Goal: Information Seeking & Learning: Understand process/instructions

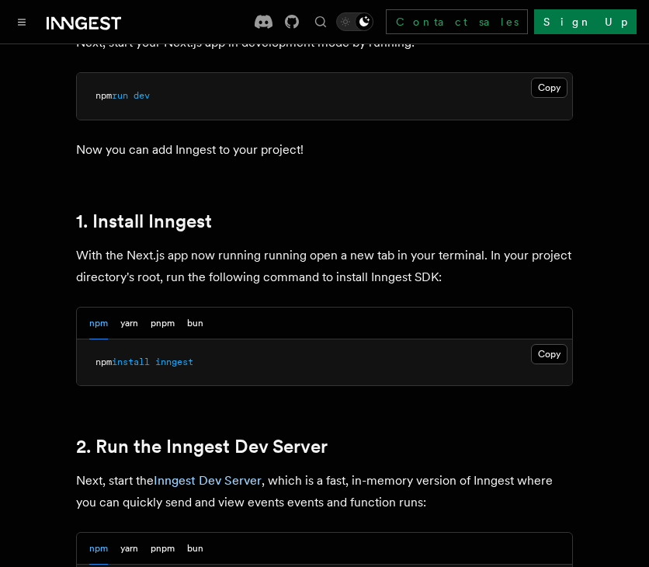
scroll to position [776, 0]
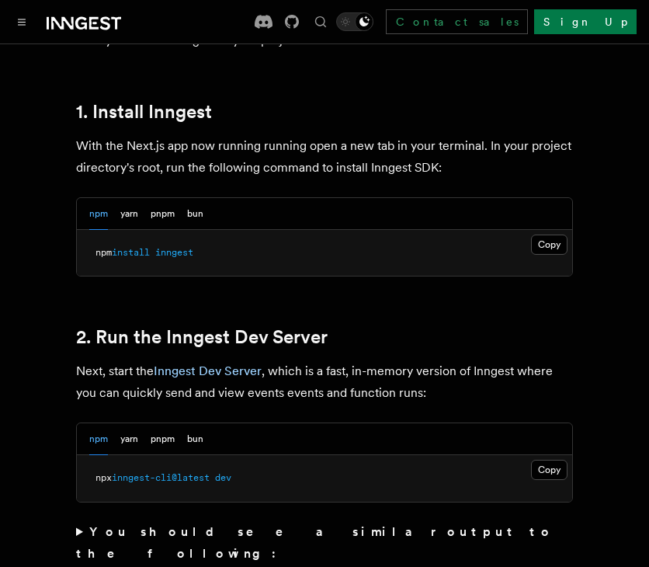
scroll to position [932, 0]
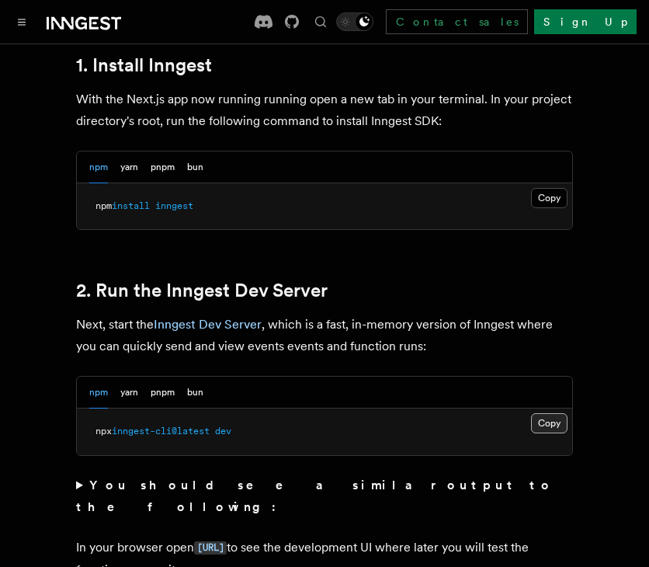
click at [540, 413] on button "Copy Copied" at bounding box center [549, 423] width 36 height 20
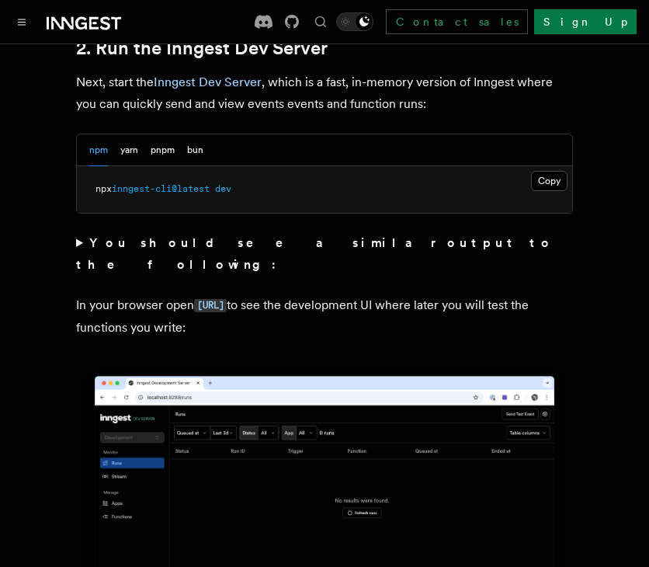
scroll to position [1190, 0]
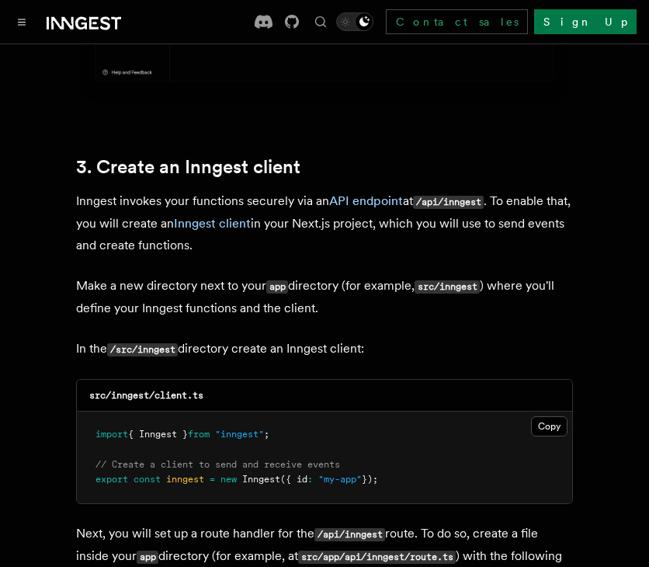
scroll to position [1759, 0]
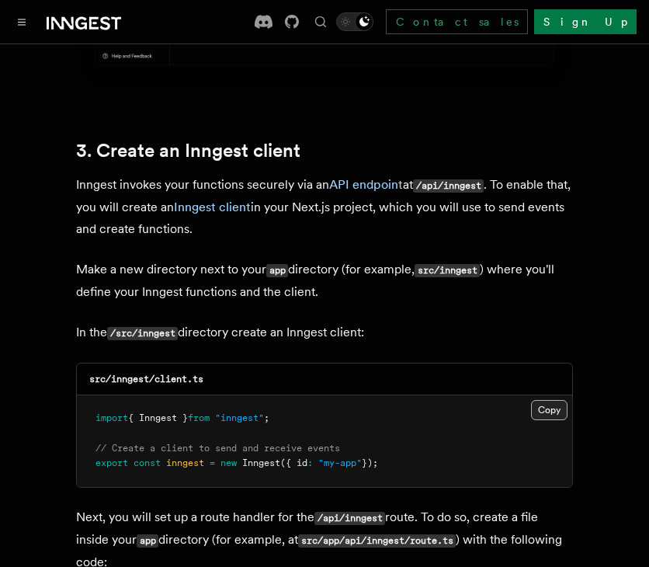
click at [556, 400] on button "Copy Copied" at bounding box center [549, 410] width 36 height 20
click at [356, 140] on h2 "3. Create an Inngest client" at bounding box center [324, 151] width 497 height 22
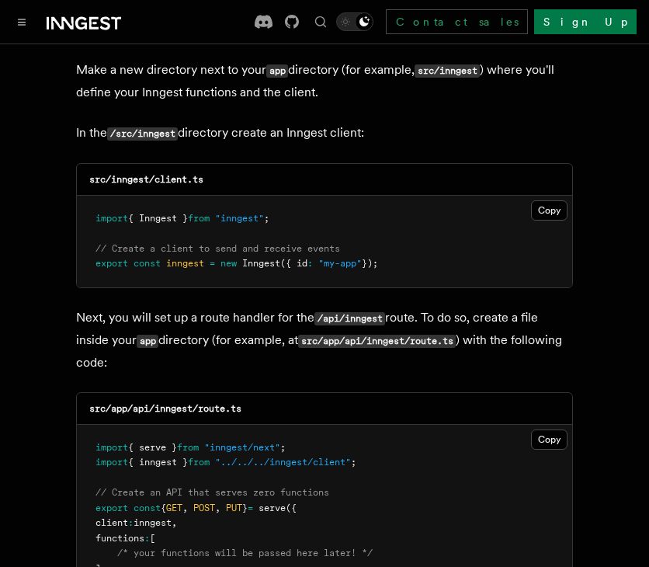
scroll to position [2019, 0]
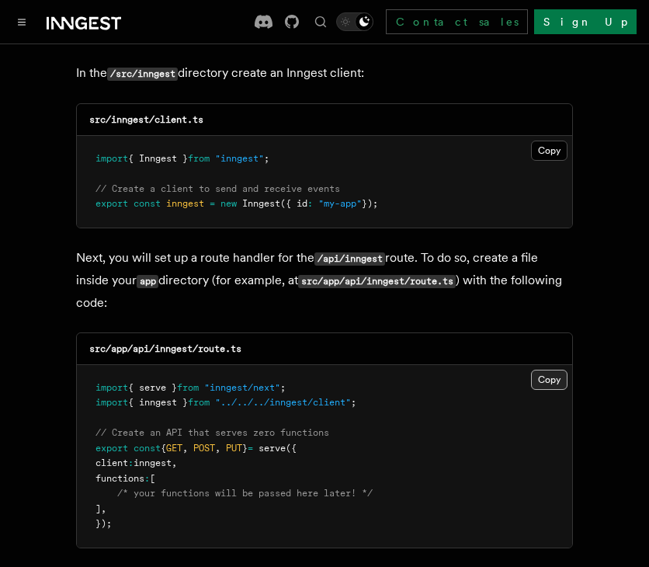
drag, startPoint x: 558, startPoint y: 338, endPoint x: 537, endPoint y: 336, distance: 21.0
click at [558, 370] on button "Copy Copied" at bounding box center [549, 380] width 36 height 20
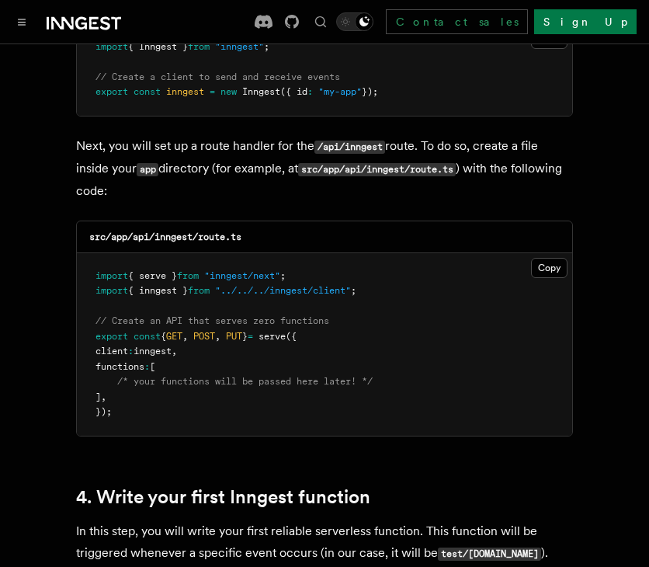
scroll to position [2122, 0]
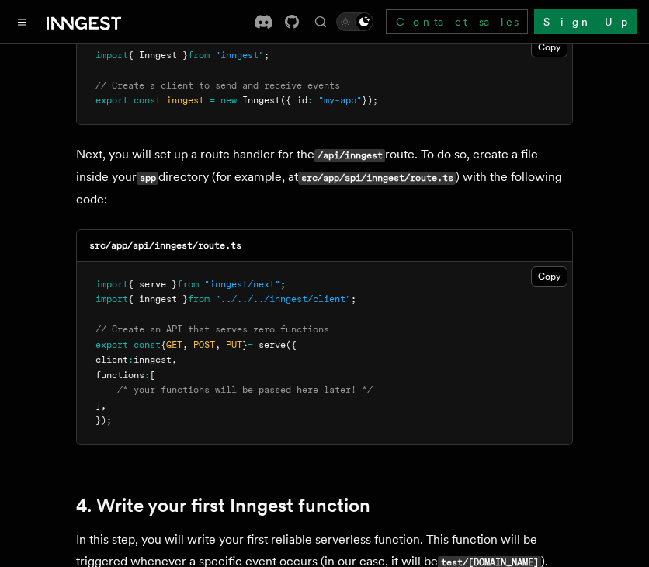
drag, startPoint x: 540, startPoint y: 224, endPoint x: 484, endPoint y: 244, distance: 59.2
click at [540, 266] on button "Copy Copied" at bounding box center [549, 276] width 36 height 20
click at [437, 262] on pre "import { serve } from "inngest/next" ; import { inngest } from "../../../innges…" at bounding box center [324, 353] width 495 height 182
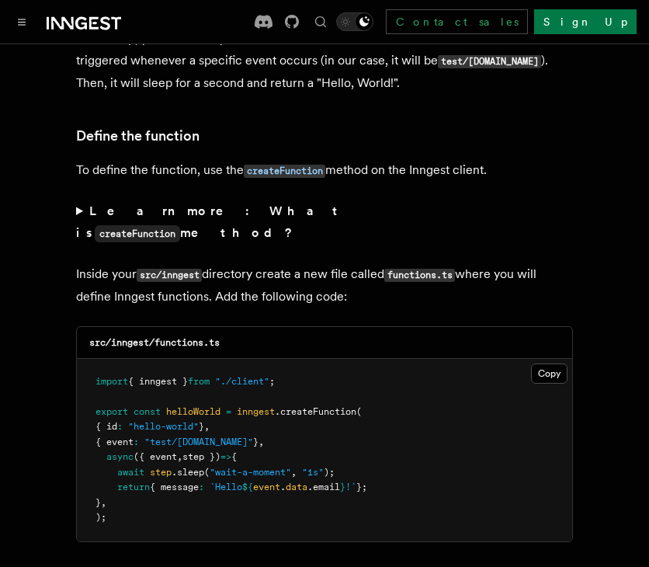
scroll to position [2691, 0]
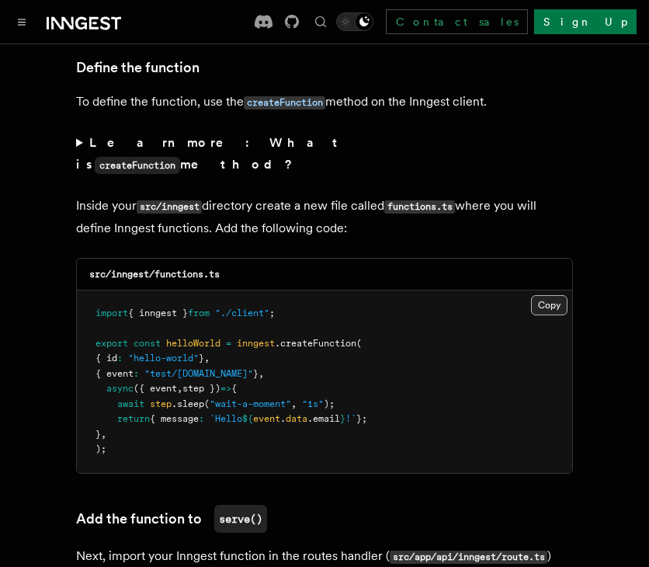
click at [562, 295] on button "Copy Copied" at bounding box center [549, 305] width 36 height 20
